Goal: Book appointment/travel/reservation

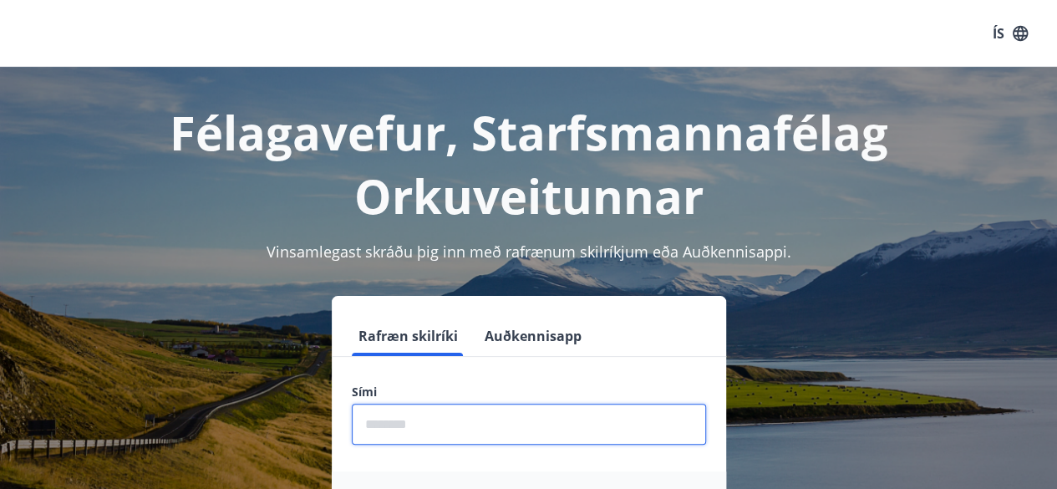
click at [377, 425] on input "phone" at bounding box center [529, 423] width 354 height 41
type input "********"
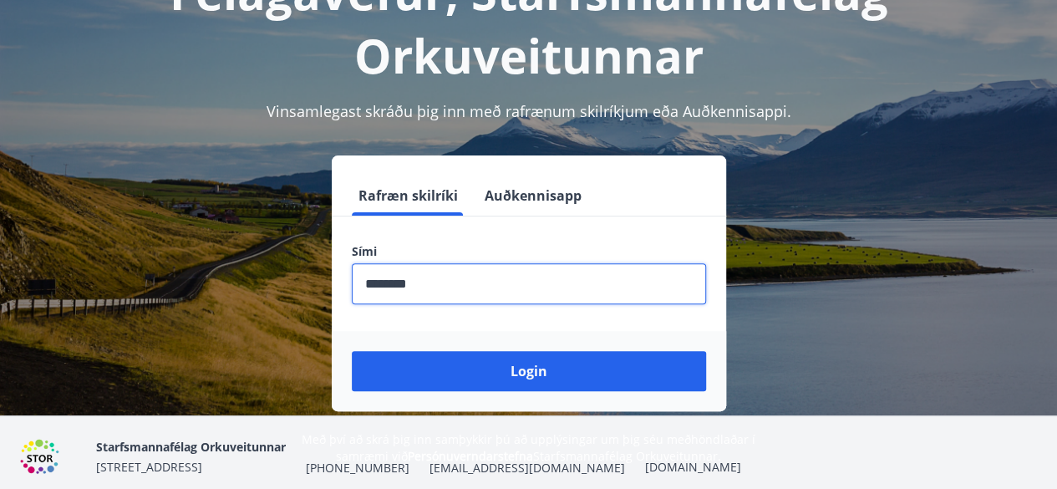
scroll to position [145, 0]
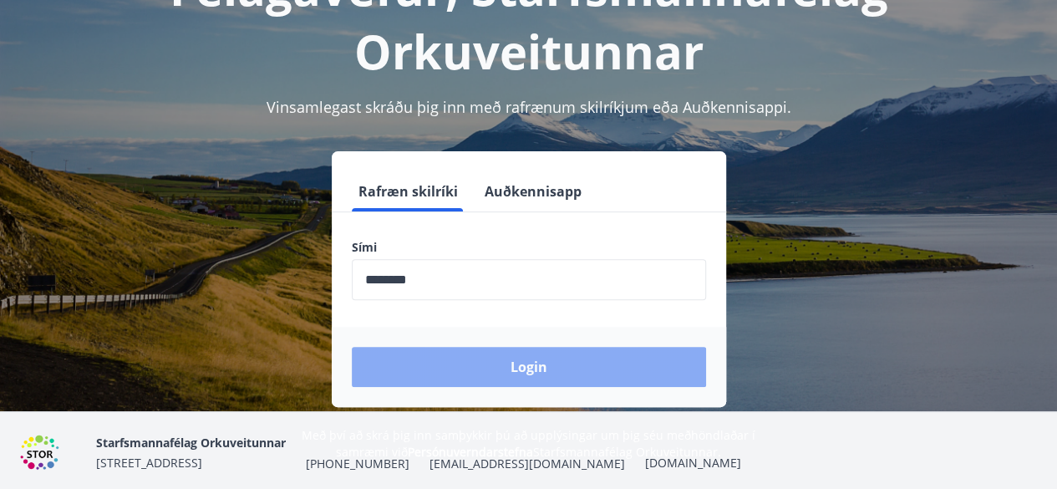
click at [516, 362] on button "Login" at bounding box center [529, 367] width 354 height 40
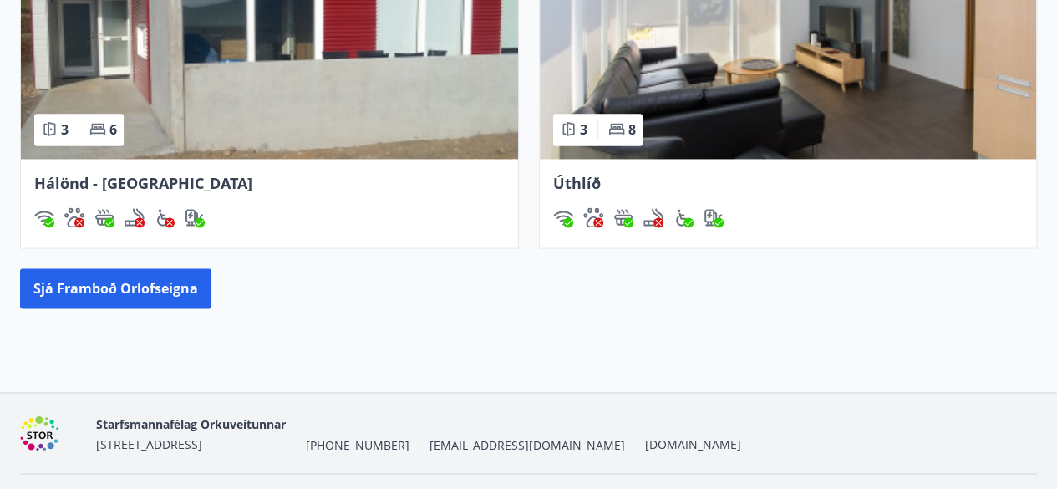
scroll to position [1219, 0]
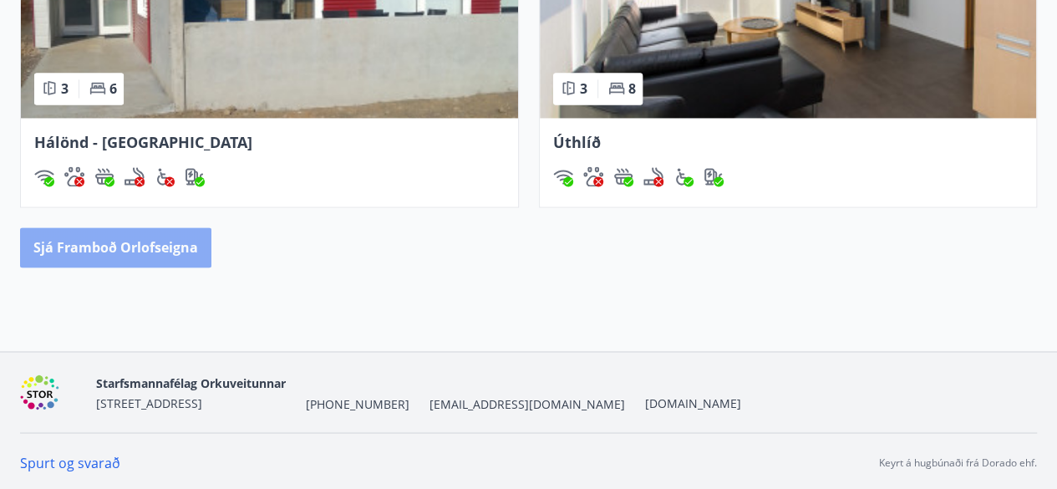
click at [150, 258] on button "Sjá framboð orlofseigna" at bounding box center [115, 247] width 191 height 40
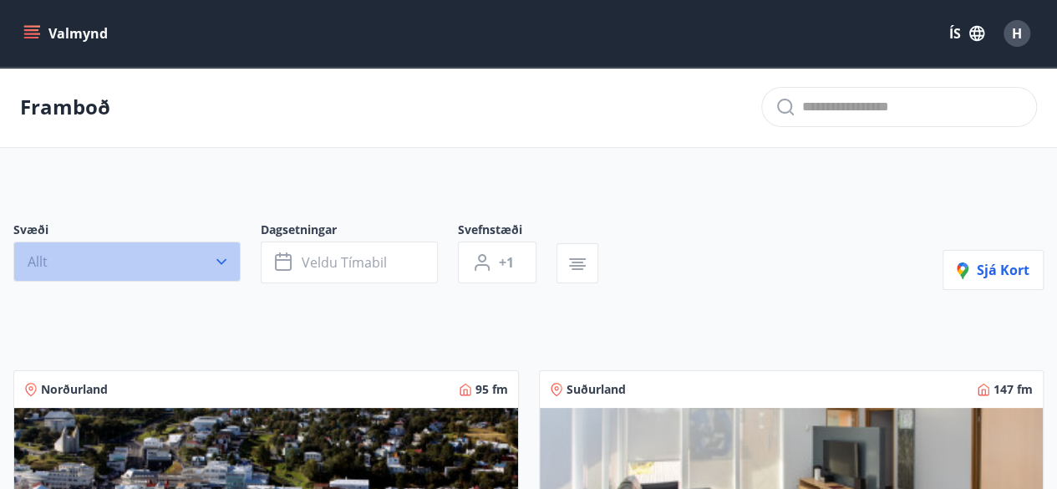
drag, startPoint x: 1066, startPoint y: 108, endPoint x: 217, endPoint y: 263, distance: 862.8
click at [217, 263] on icon "button" at bounding box center [221, 261] width 17 height 17
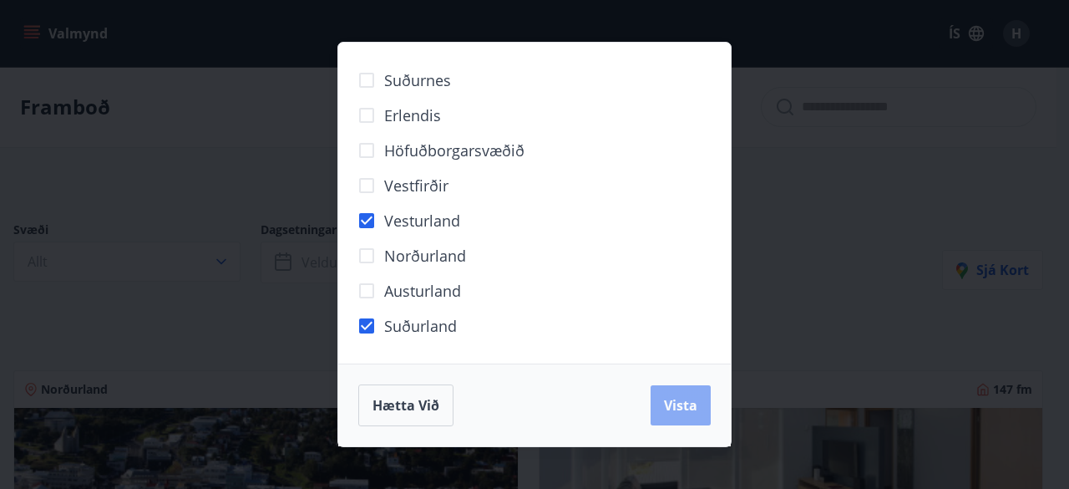
click at [662, 397] on button "Vista" at bounding box center [681, 405] width 60 height 40
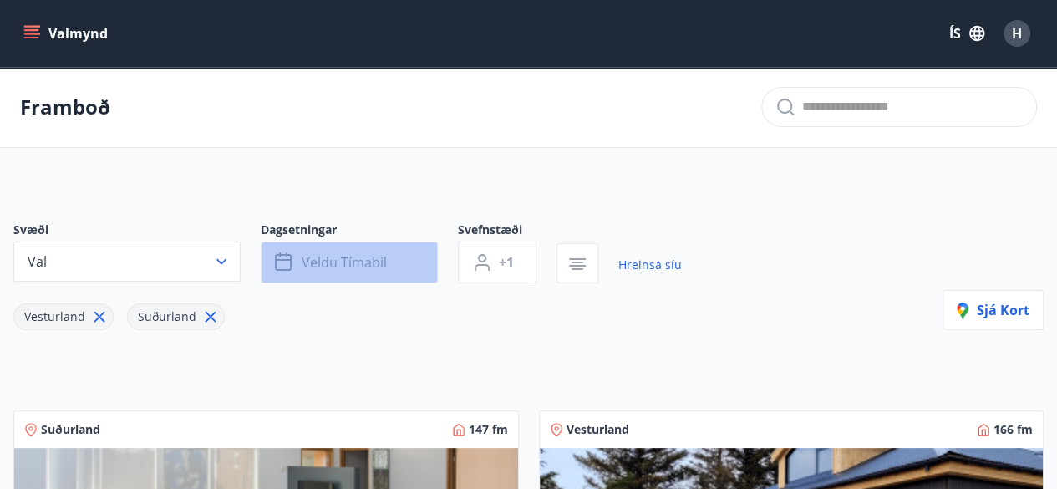
click at [420, 273] on button "Veldu tímabil" at bounding box center [349, 262] width 177 height 42
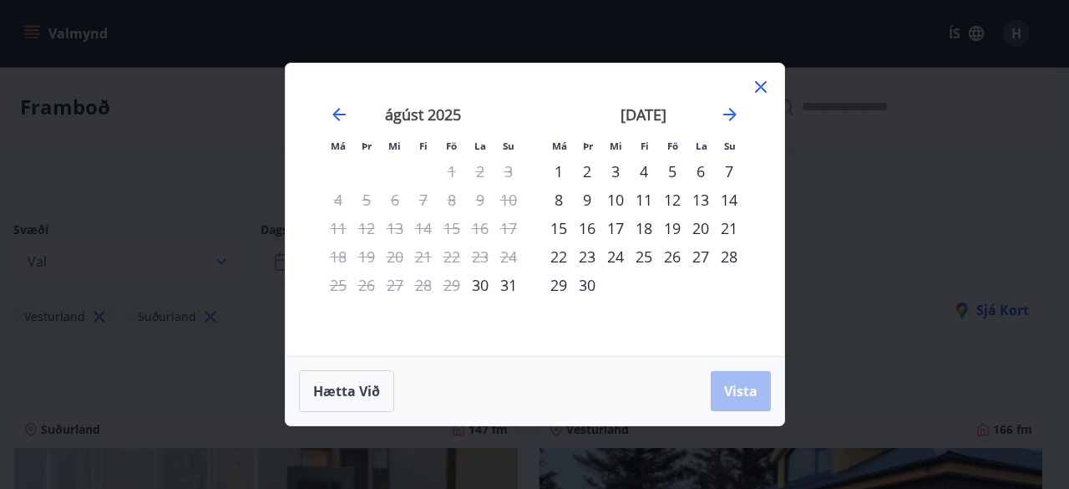
click at [565, 175] on div "1" at bounding box center [559, 171] width 28 height 28
click at [595, 295] on div "30" at bounding box center [587, 285] width 28 height 28
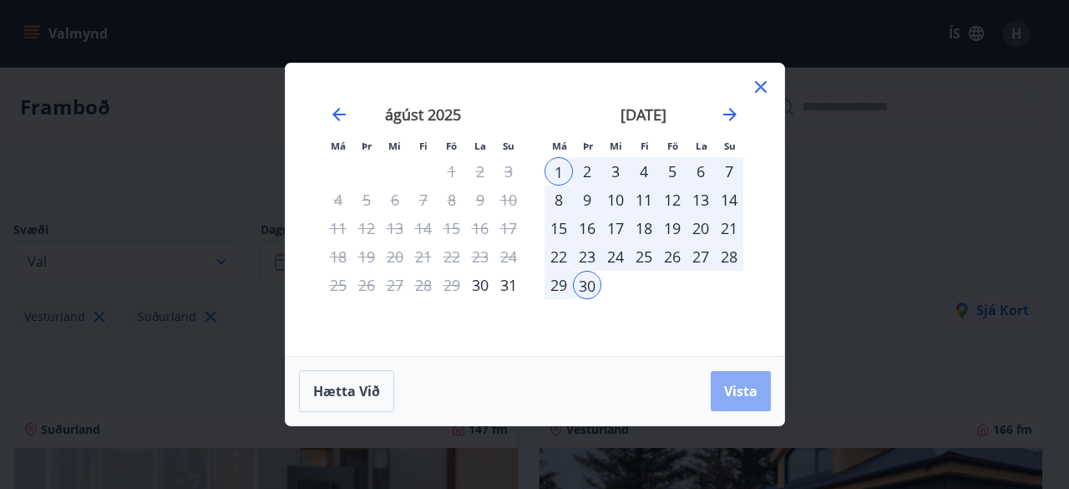
click at [747, 379] on button "Vista" at bounding box center [741, 391] width 60 height 40
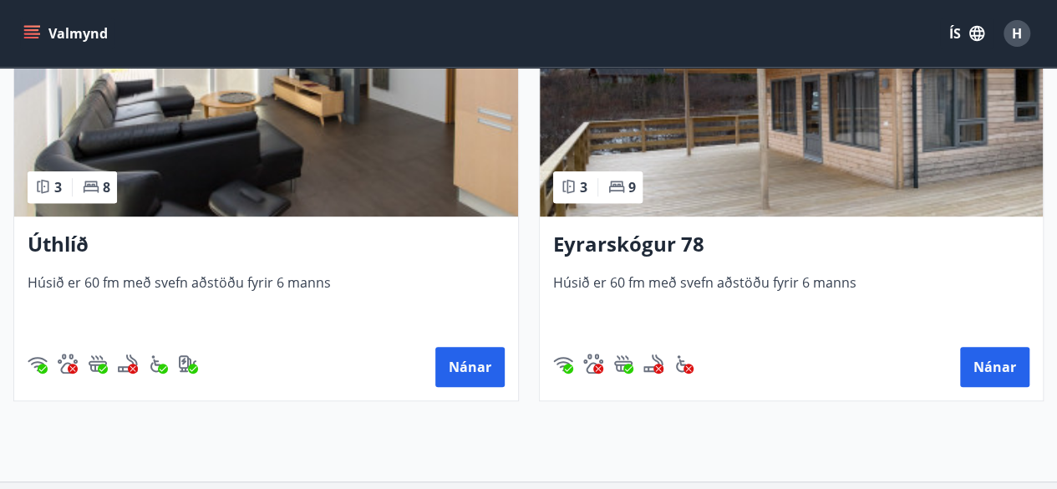
scroll to position [444, 0]
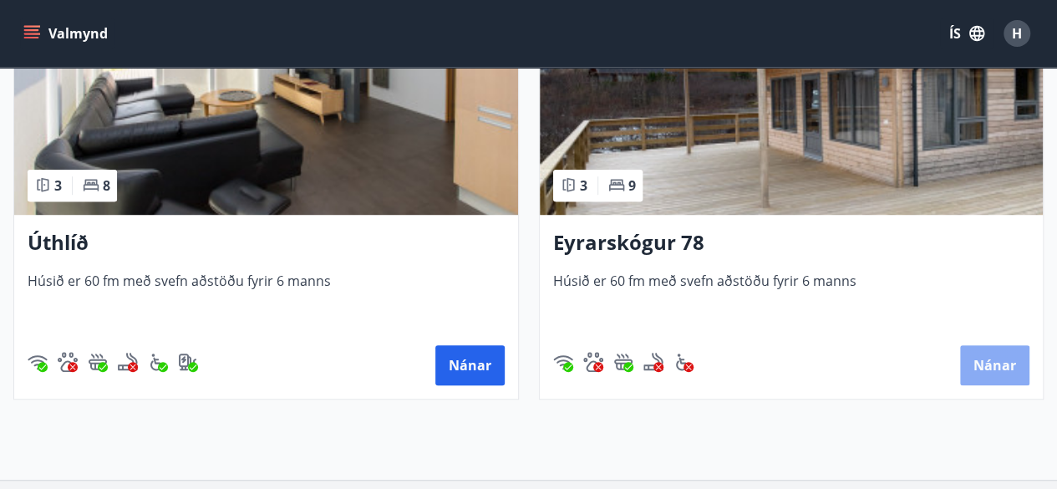
click at [993, 366] on button "Nánar" at bounding box center [994, 365] width 69 height 40
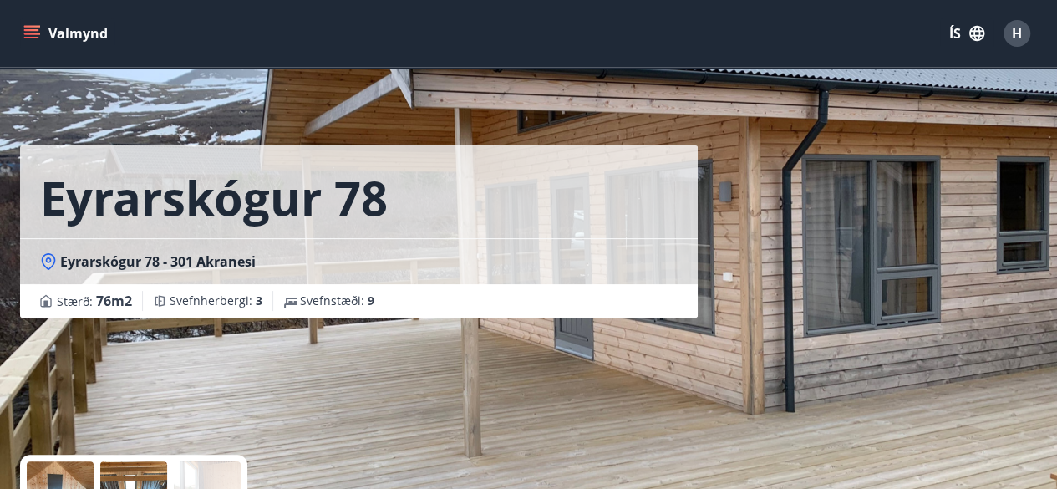
click at [73, 40] on button "Valmynd" at bounding box center [67, 33] width 94 height 30
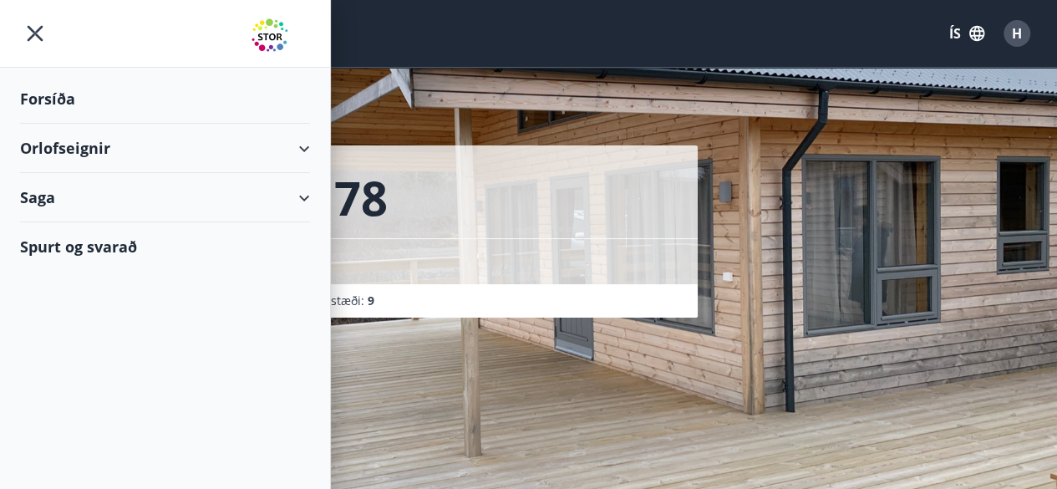
click at [53, 140] on div "Orlofseignir" at bounding box center [165, 148] width 290 height 49
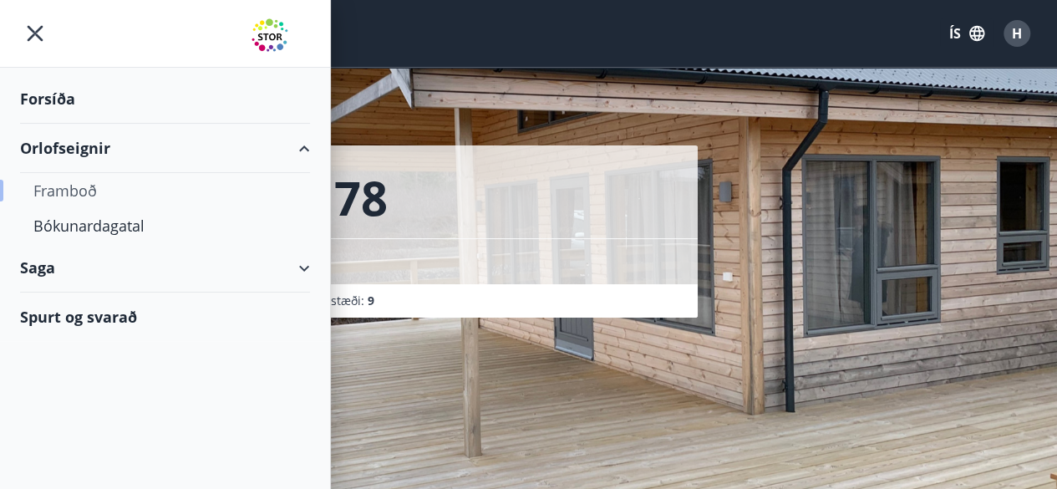
click at [82, 190] on div "Framboð" at bounding box center [164, 190] width 263 height 35
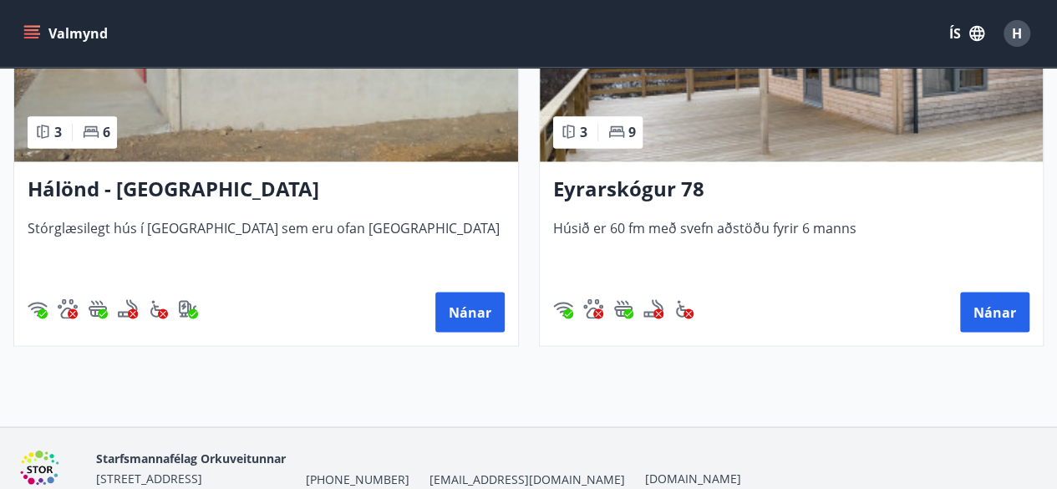
scroll to position [1365, 0]
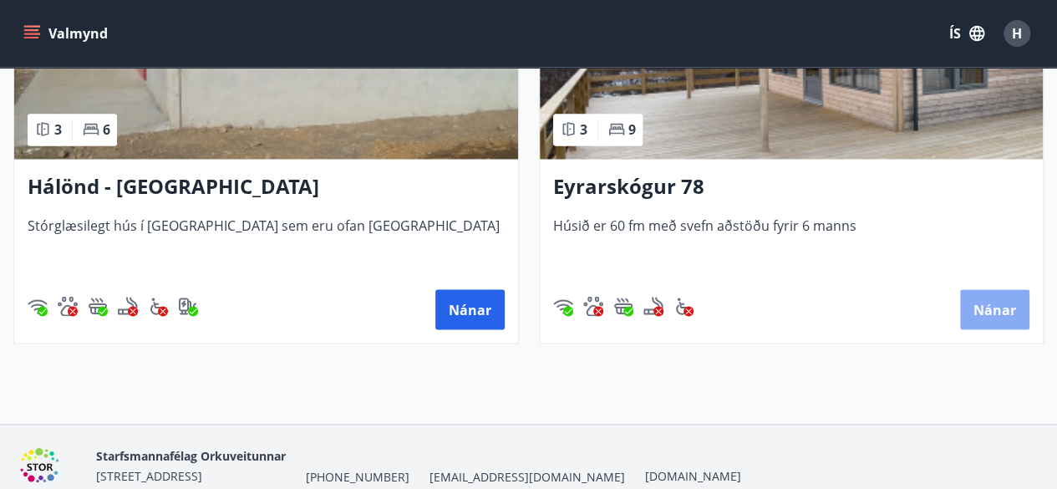
click at [990, 309] on button "Nánar" at bounding box center [994, 309] width 69 height 40
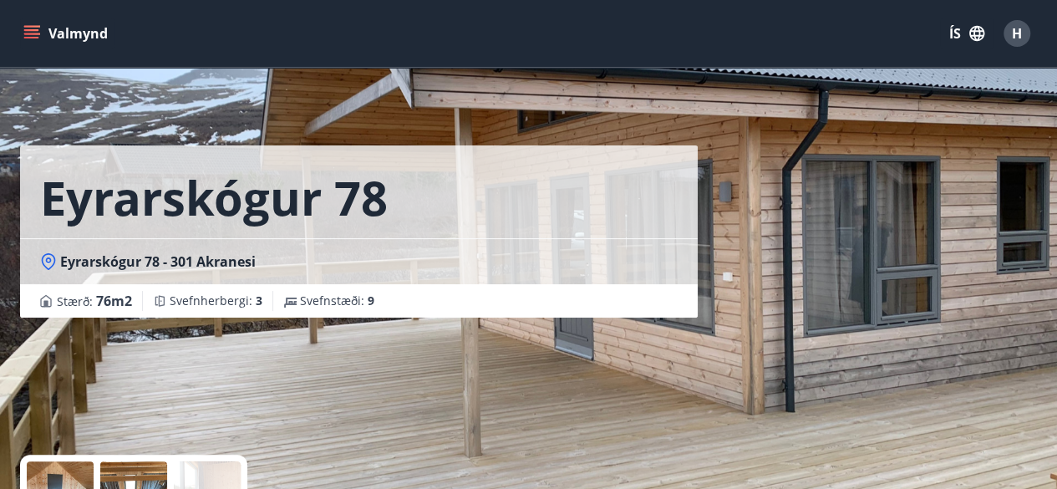
click at [63, 33] on button "Valmynd" at bounding box center [67, 33] width 94 height 30
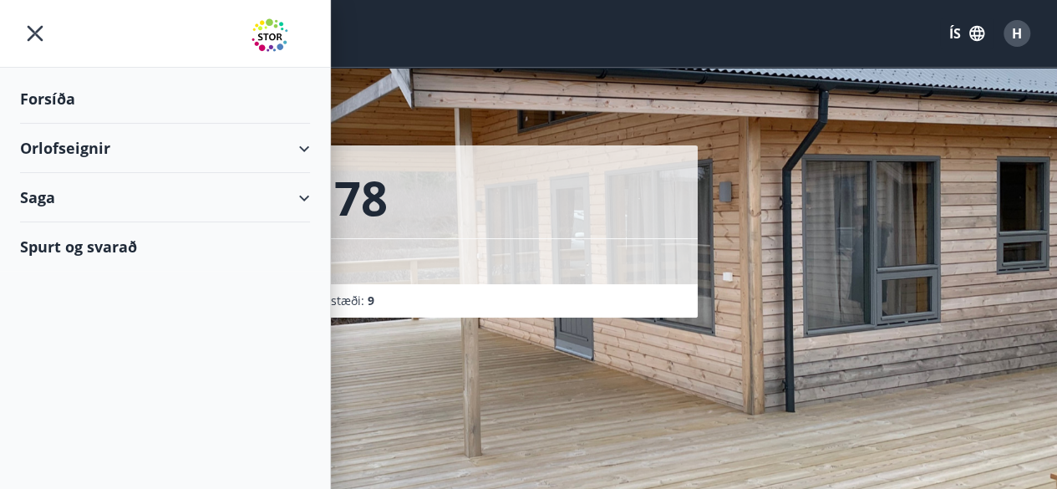
click at [61, 143] on div "Orlofseignir" at bounding box center [165, 148] width 290 height 49
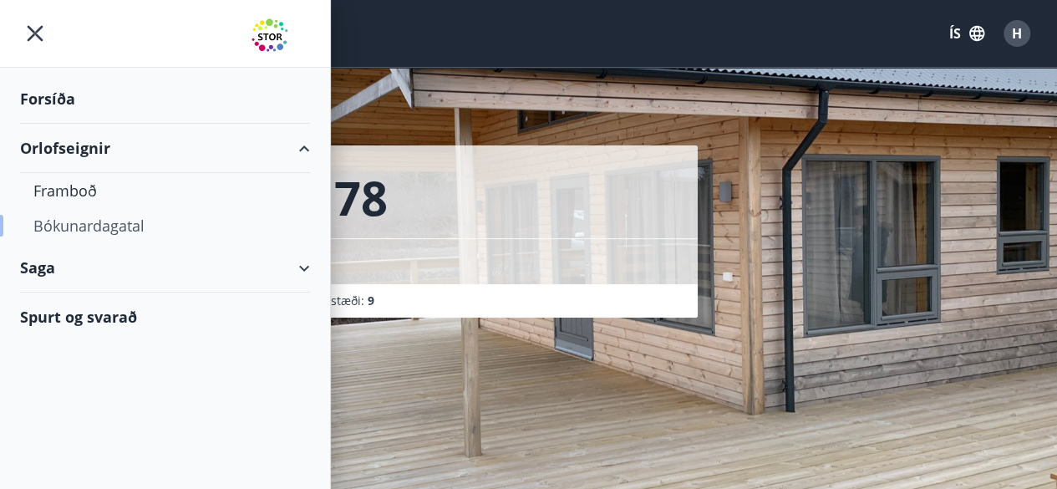
click at [67, 226] on div "Bókunardagatal" at bounding box center [164, 225] width 263 height 35
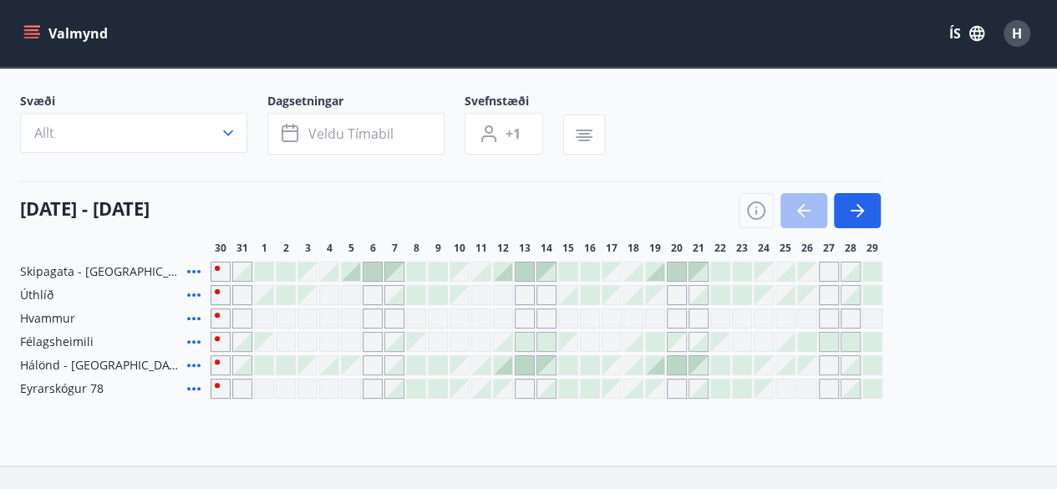
scroll to position [84, 0]
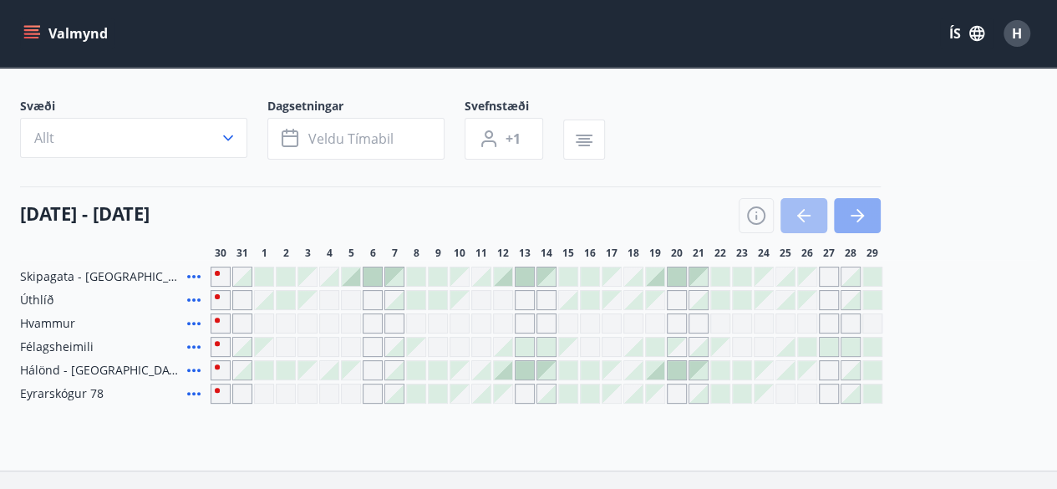
click at [860, 213] on icon "button" at bounding box center [860, 215] width 8 height 13
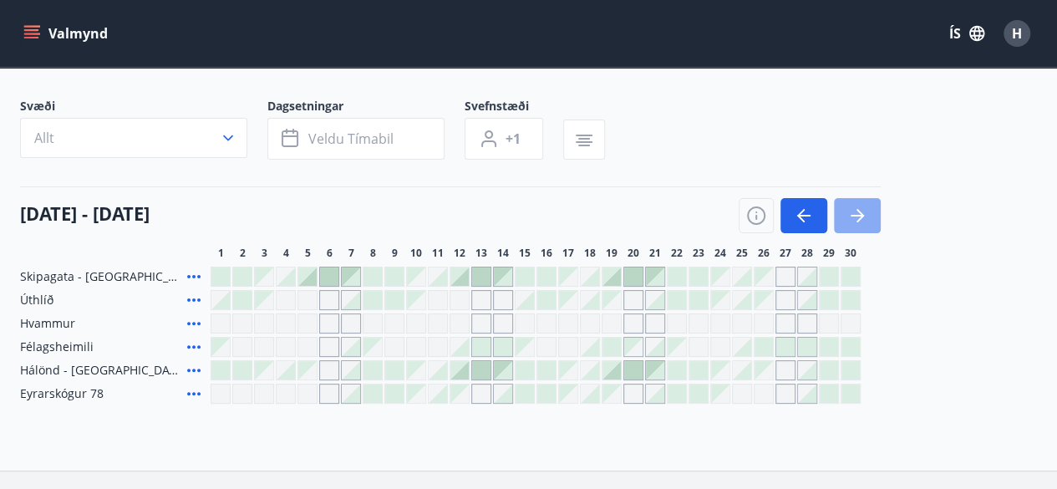
click at [860, 213] on icon "button" at bounding box center [860, 215] width 8 height 13
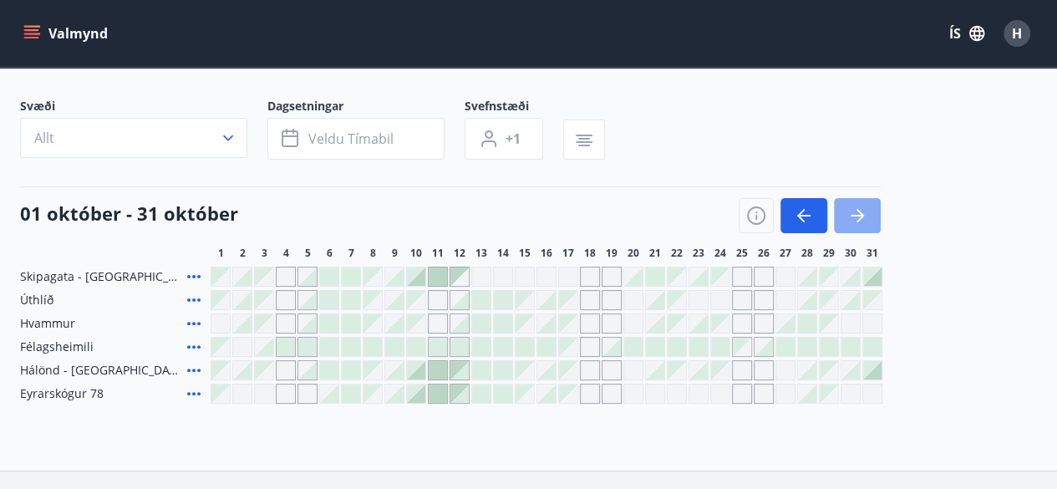
click at [860, 213] on icon "button" at bounding box center [860, 215] width 8 height 13
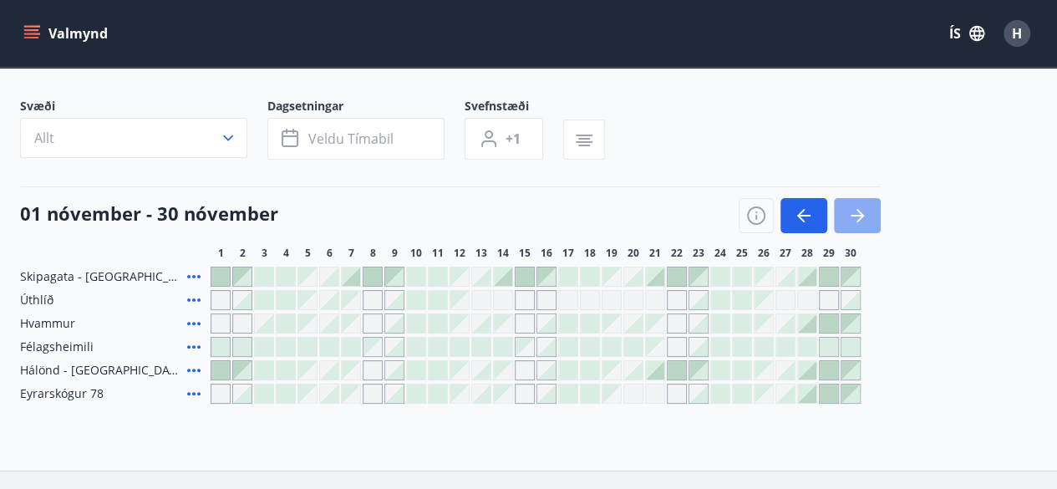
click at [860, 213] on icon "button" at bounding box center [860, 215] width 8 height 13
